Goal: Transaction & Acquisition: Book appointment/travel/reservation

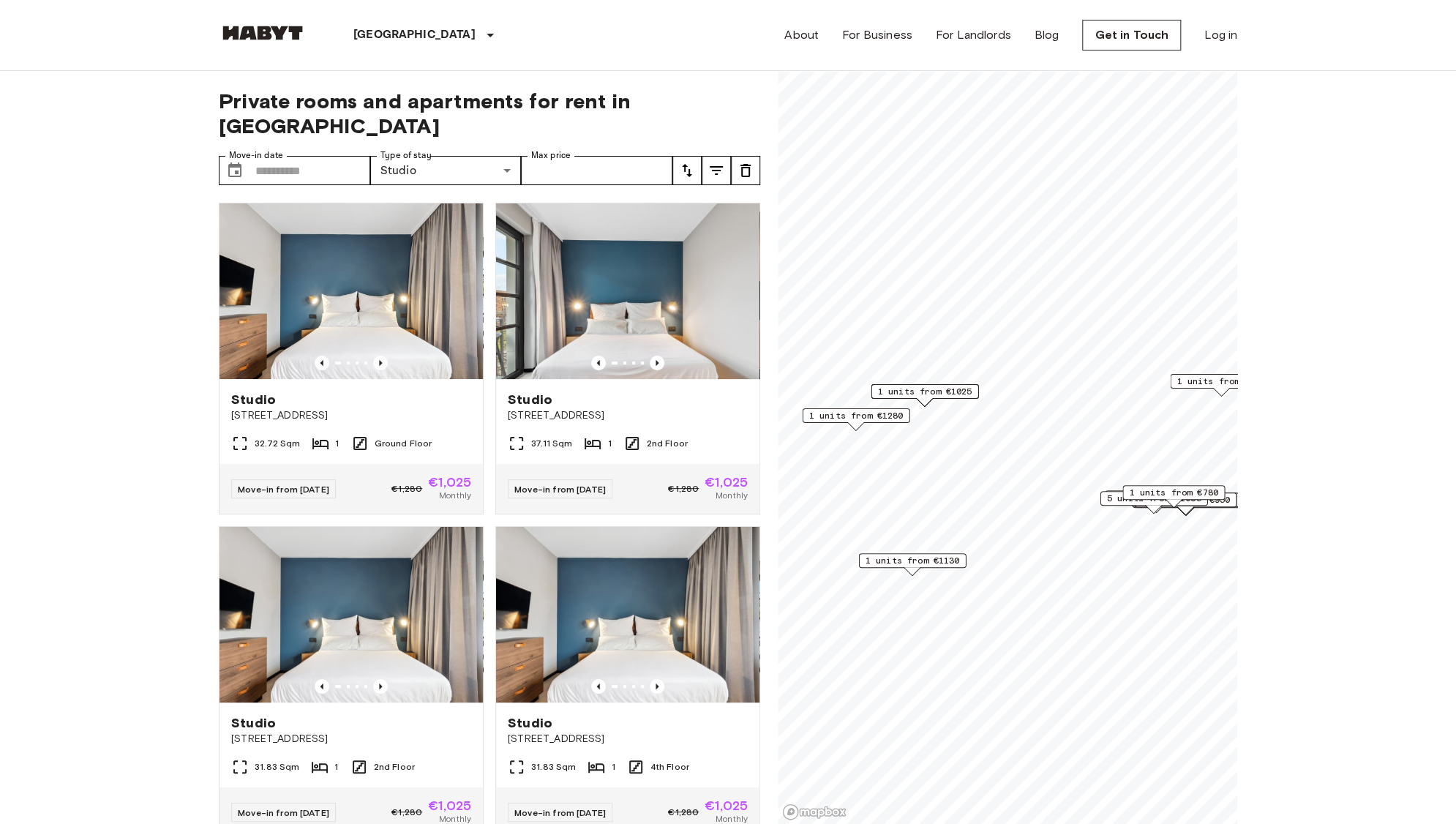
click at [1179, 494] on span "1 units from €780" at bounding box center [1174, 492] width 89 height 13
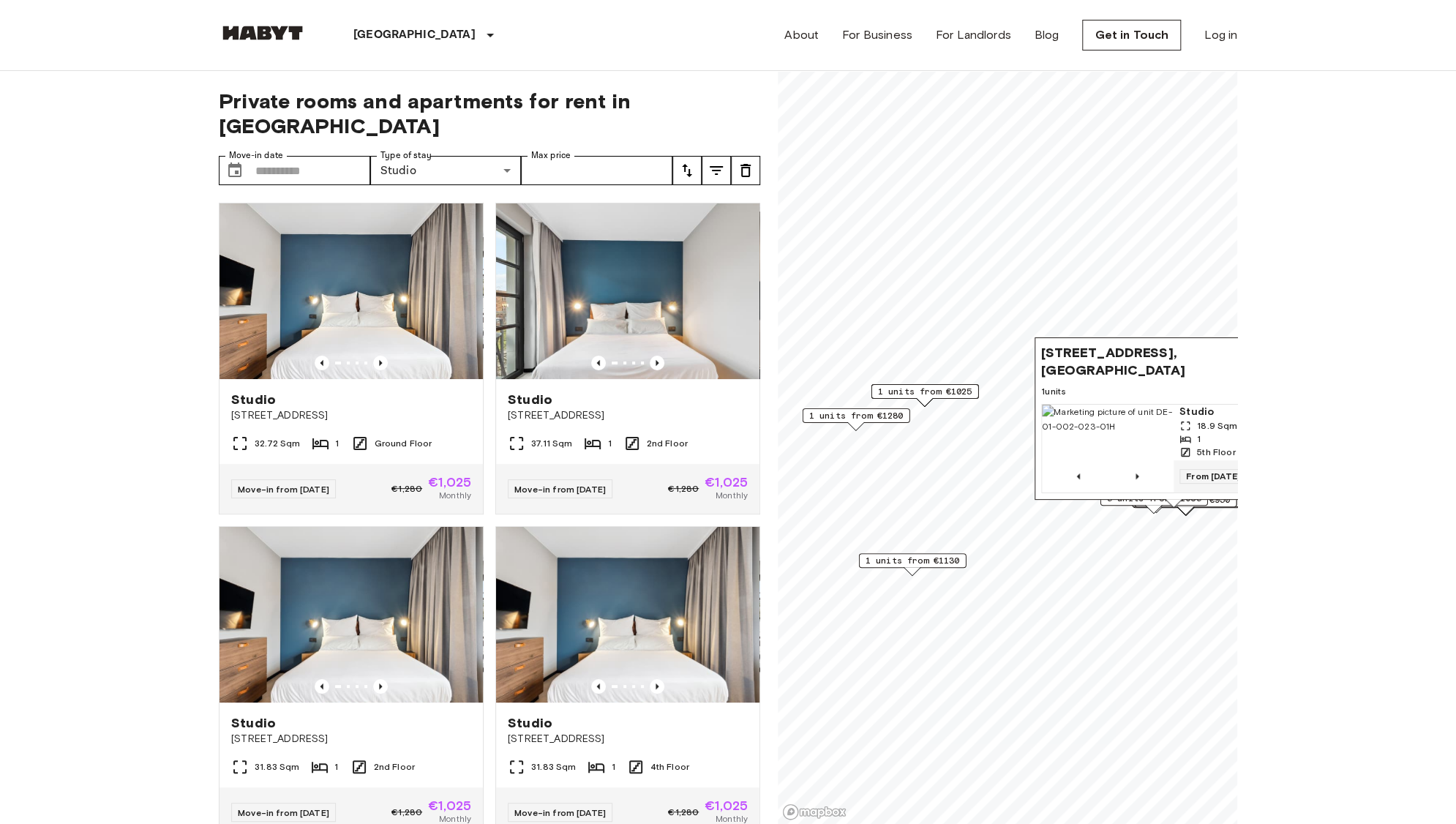
click at [1127, 385] on span "1 units" at bounding box center [1173, 391] width 264 height 13
click at [1133, 469] on icon "Previous image" at bounding box center [1136, 477] width 14 height 14
click at [1134, 416] on img "Map marker" at bounding box center [1108, 448] width 132 height 88
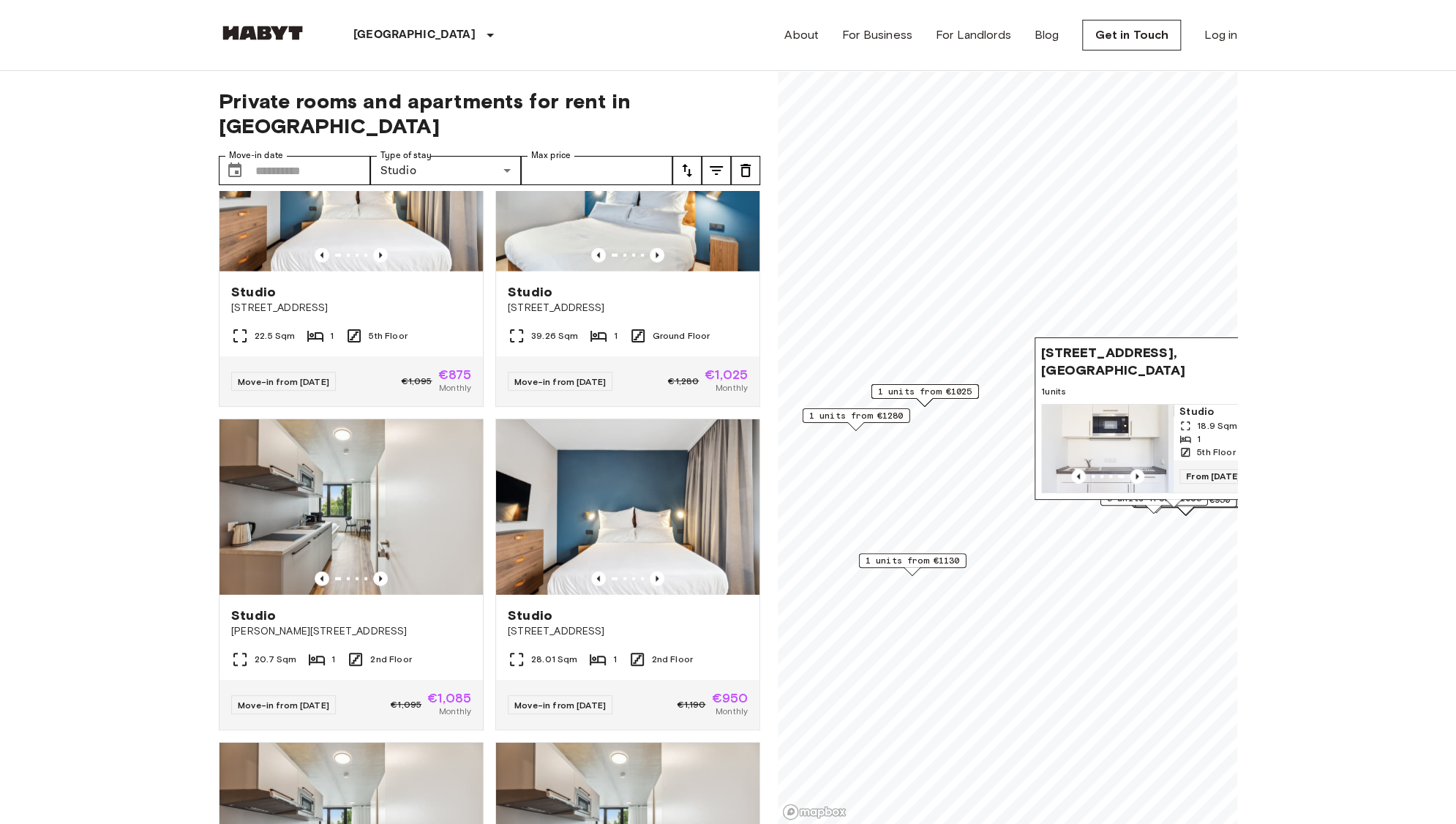
scroll to position [5989, 0]
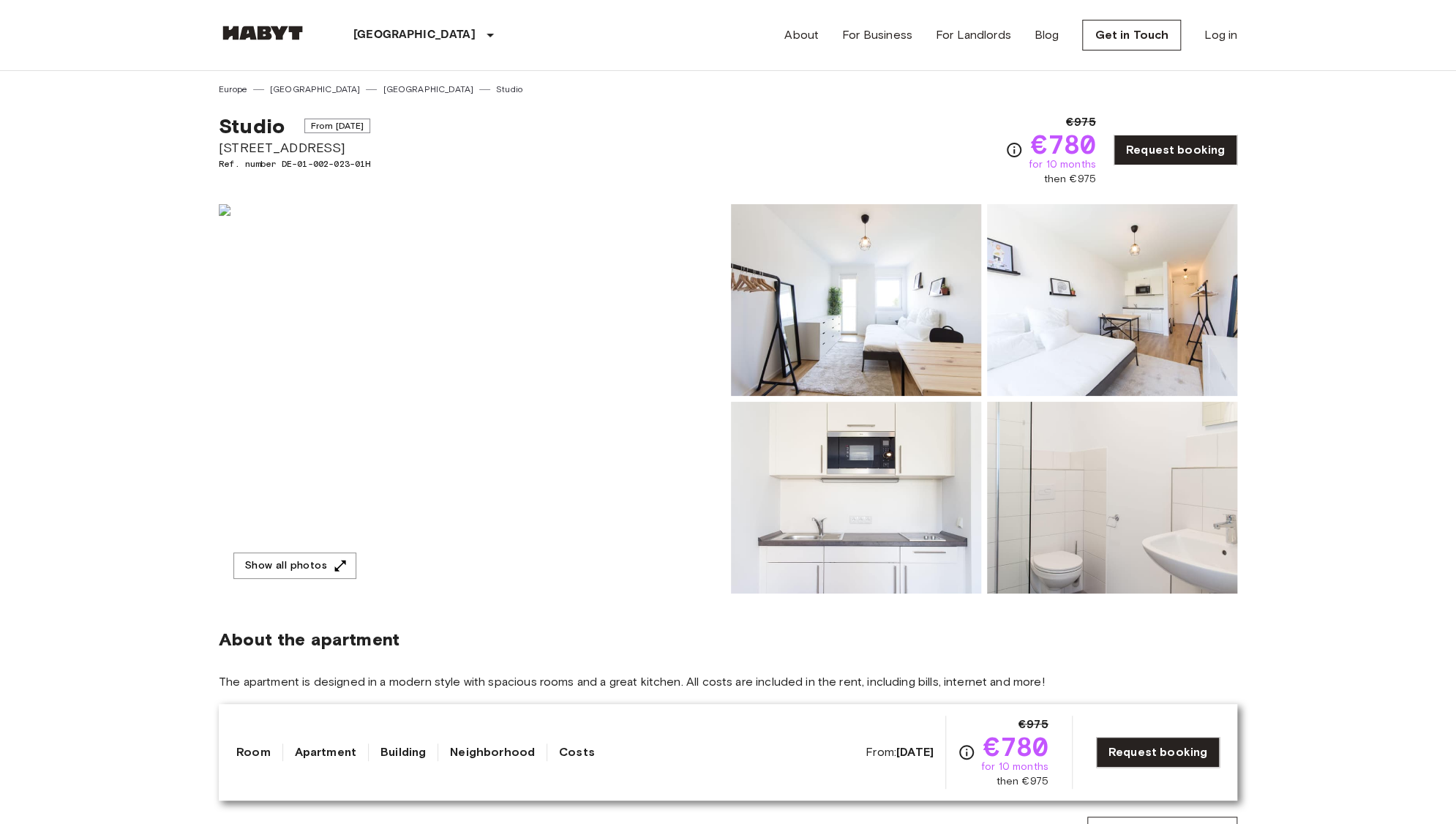
click at [882, 298] on img at bounding box center [856, 299] width 250 height 192
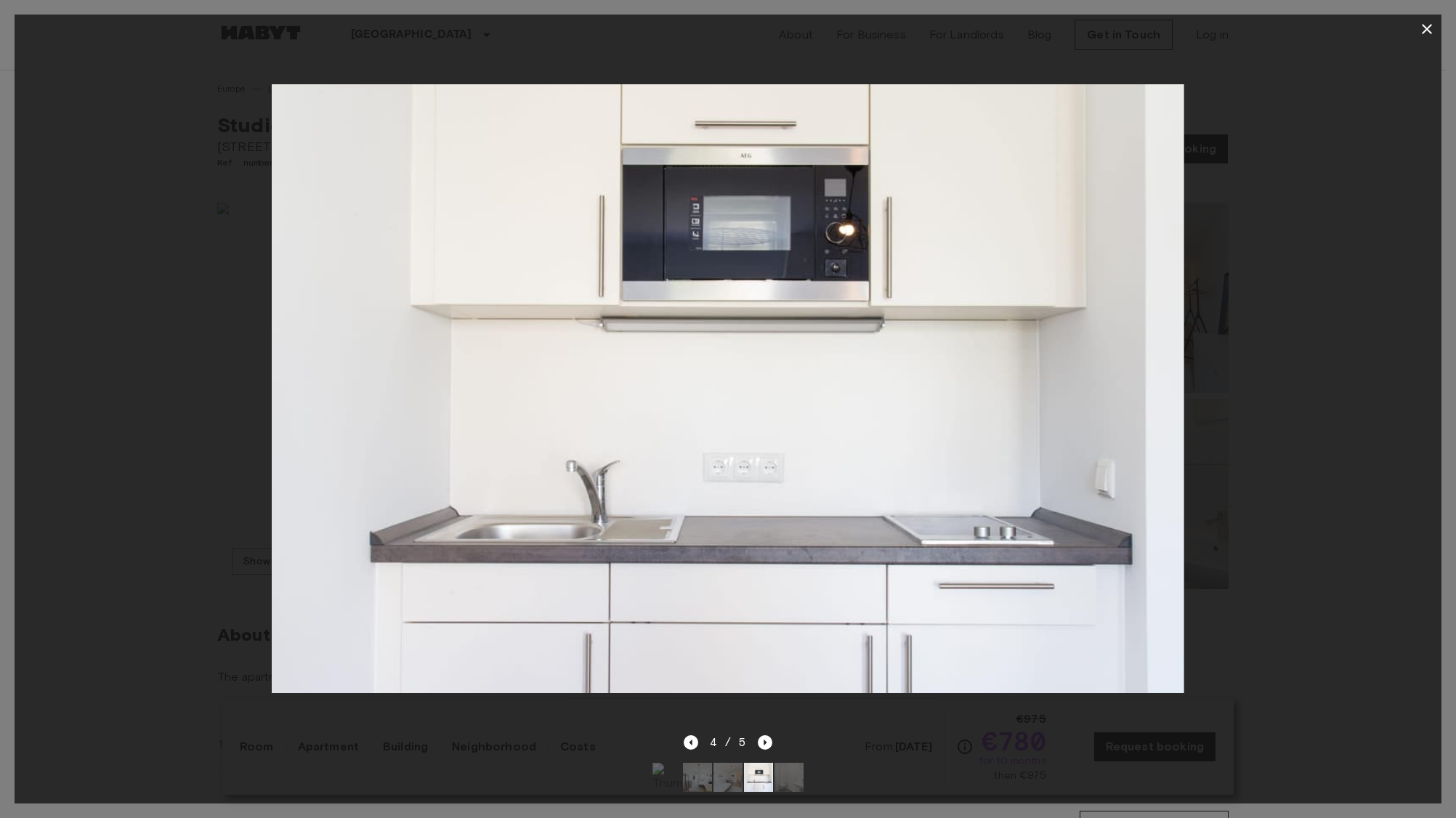
click at [1243, 335] on div at bounding box center [727, 388] width 1427 height 690
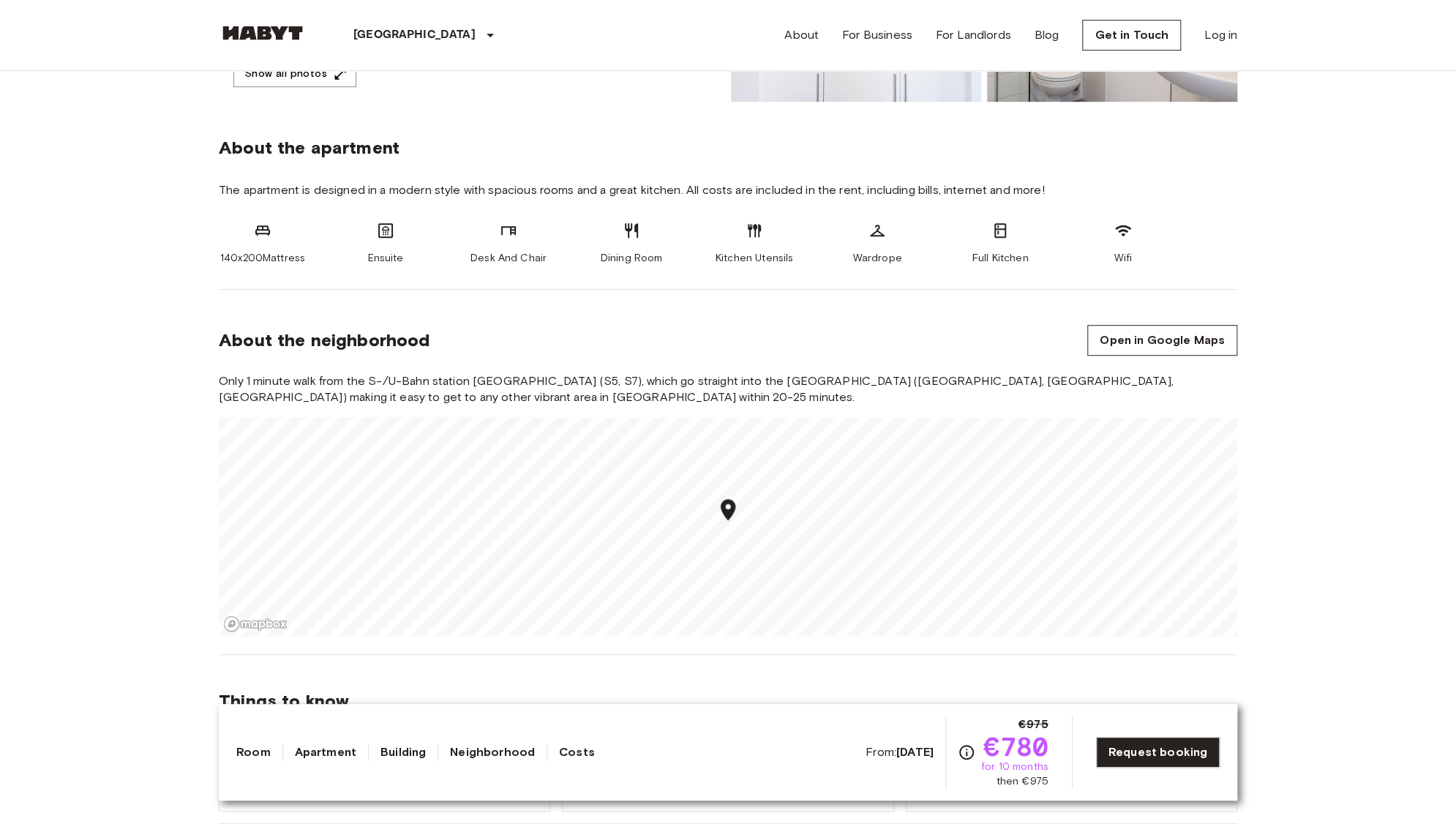
scroll to position [512, 0]
